Goal: Use online tool/utility: Utilize a website feature to perform a specific function

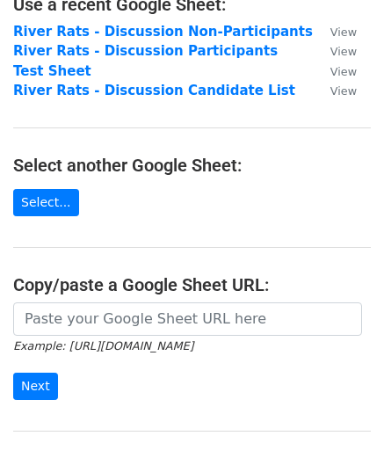
scroll to position [125, 0]
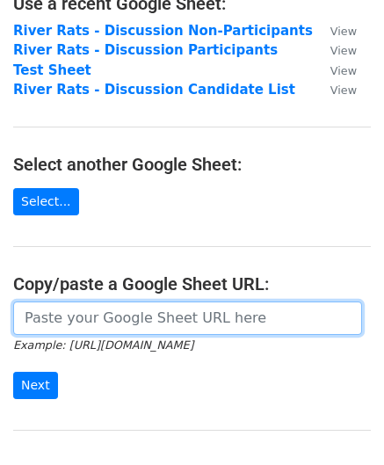
click at [37, 304] on input "url" at bounding box center [187, 317] width 349 height 33
paste input "https://docs.google.com/spreadsheets/d/1LEUXdSFZhjlcZKu0C-eAML-u1ML84XgXrj1iVnQ…"
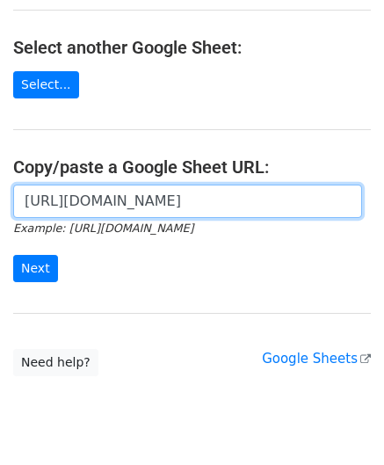
scroll to position [250, 0]
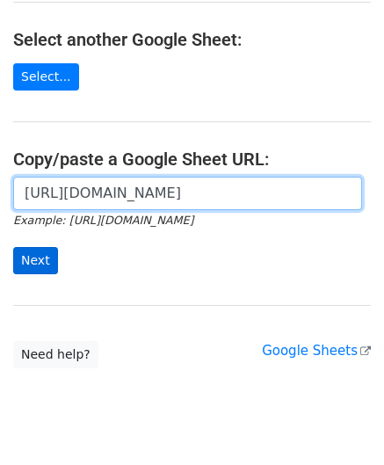
type input "https://docs.google.com/spreadsheets/d/1LEUXdSFZhjlcZKu0C-eAML-u1ML84XgXrj1iVnQ…"
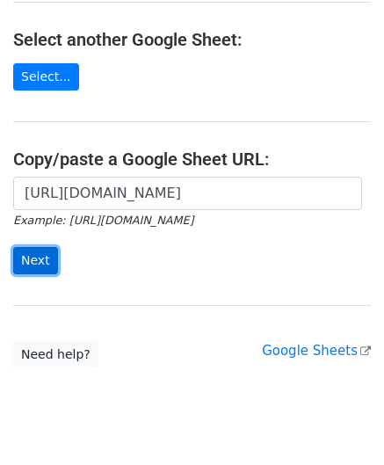
click at [37, 253] on input "Next" at bounding box center [35, 260] width 45 height 27
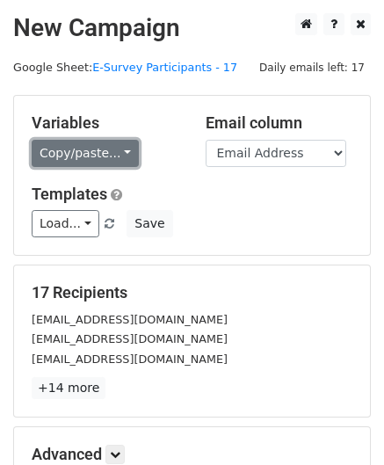
click at [102, 156] on link "Copy/paste..." at bounding box center [85, 153] width 107 height 27
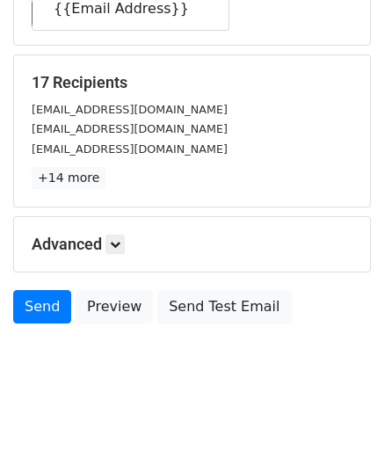
scroll to position [214, 0]
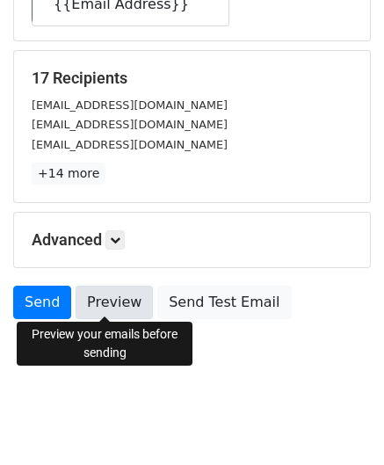
click at [94, 305] on link "Preview" at bounding box center [114, 302] width 77 height 33
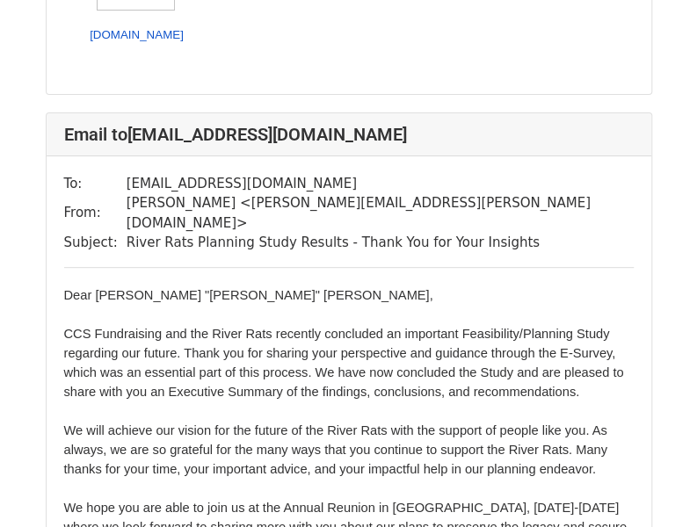
scroll to position [2185, 0]
